Goal: Obtain resource: Download file/media

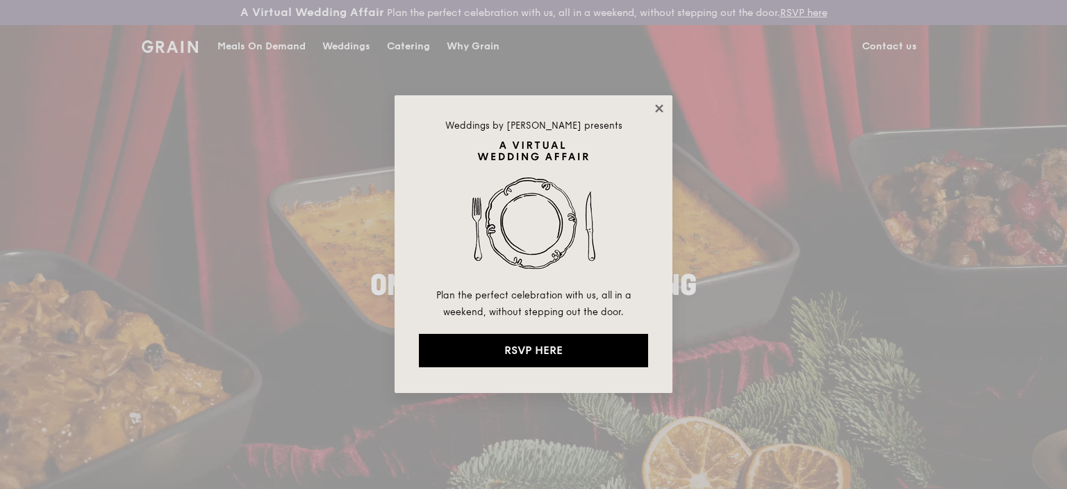
click at [662, 109] on icon at bounding box center [659, 108] width 8 height 8
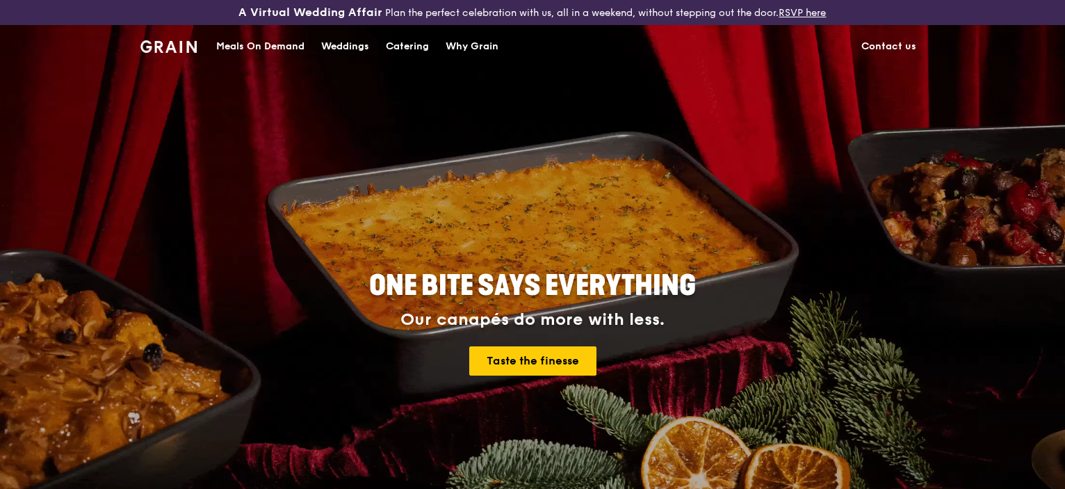
click at [406, 49] on div "Catering" at bounding box center [407, 47] width 43 height 42
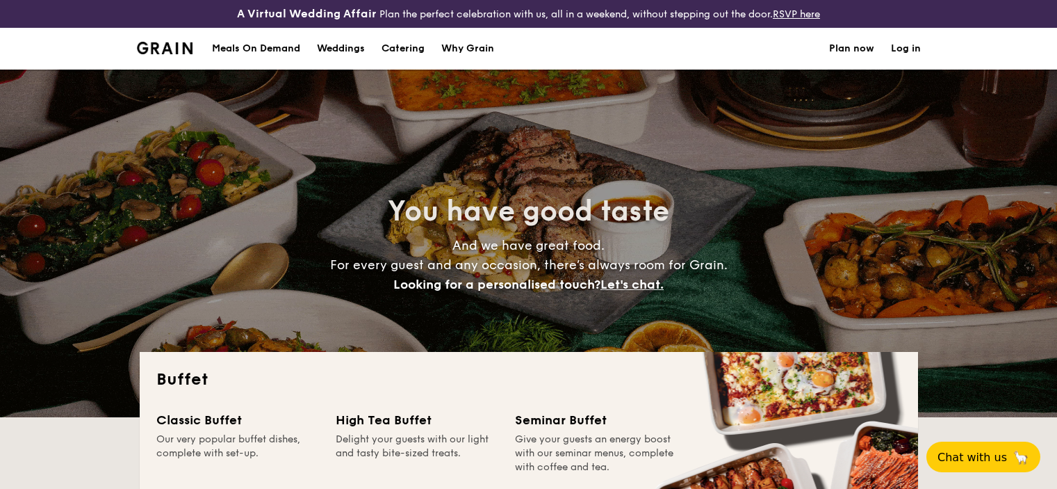
select select
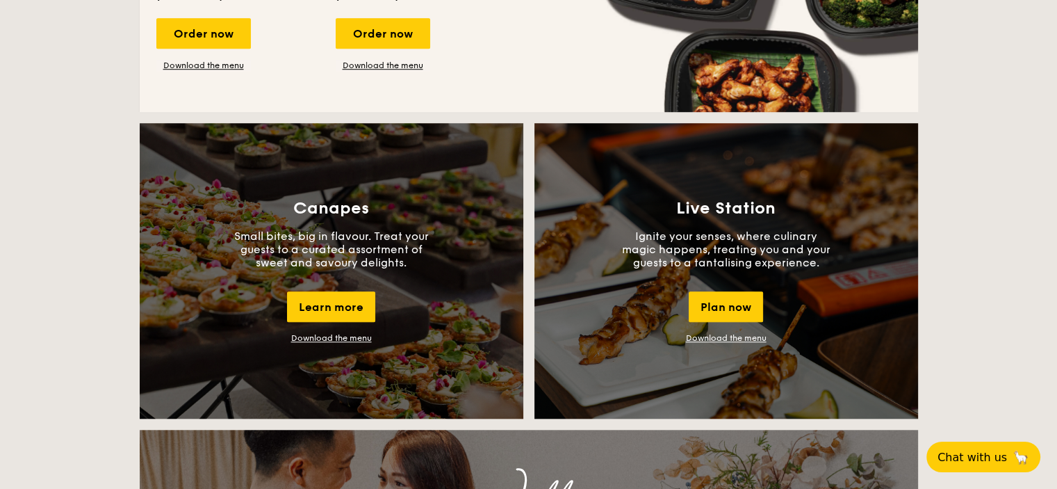
scroll to position [1149, 0]
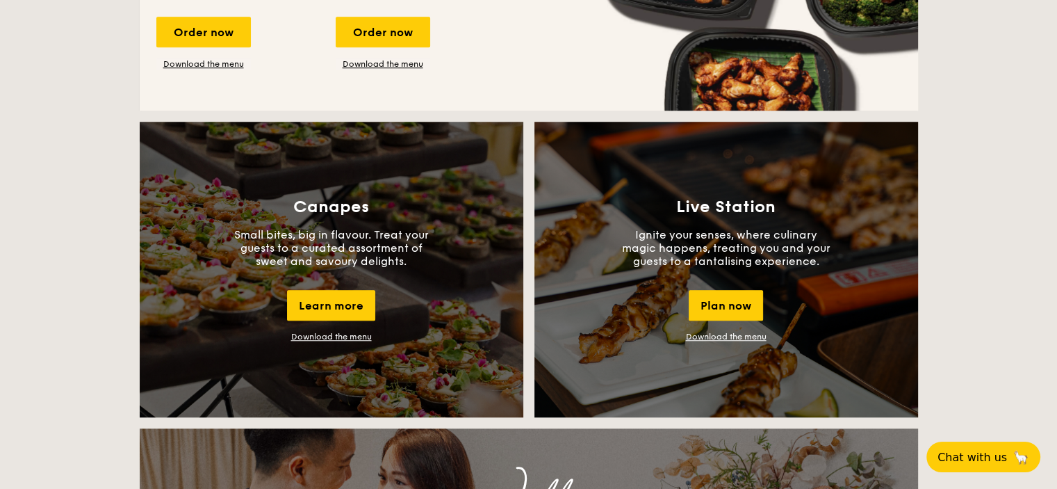
click at [714, 337] on link "Download the menu" at bounding box center [726, 336] width 81 height 10
